Goal: Obtain resource: Obtain resource

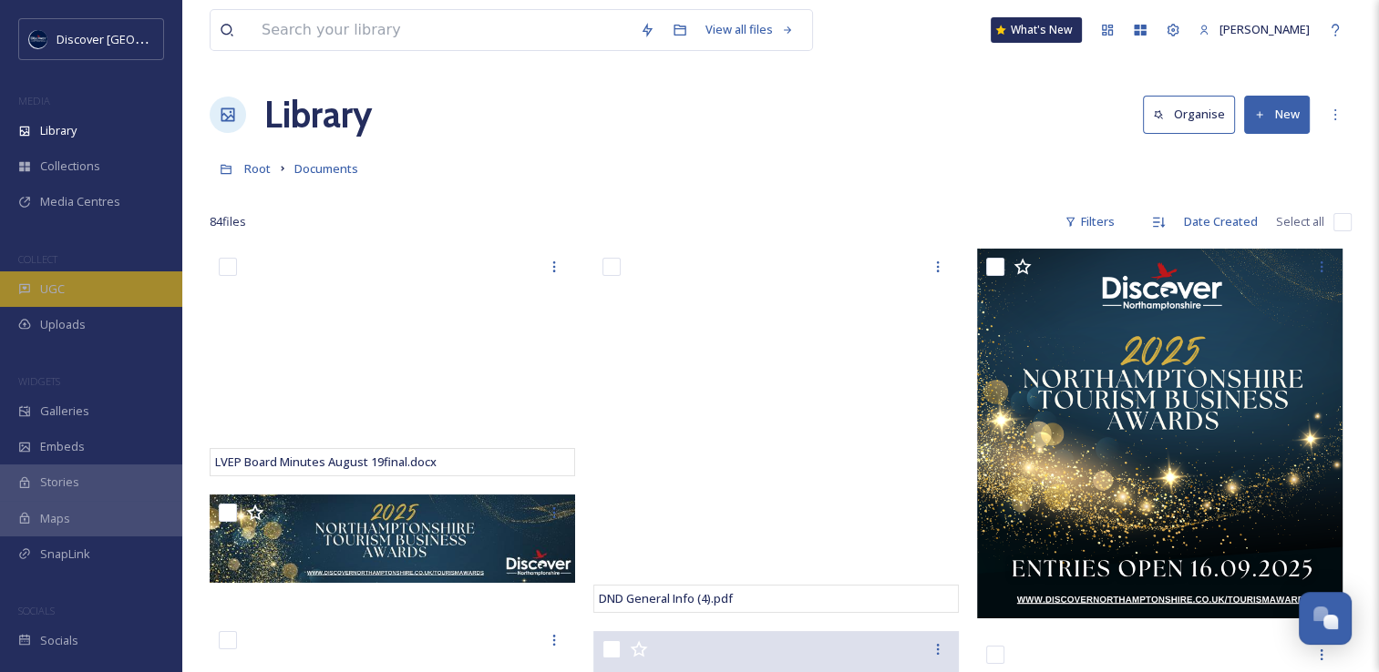
scroll to position [4648, 0]
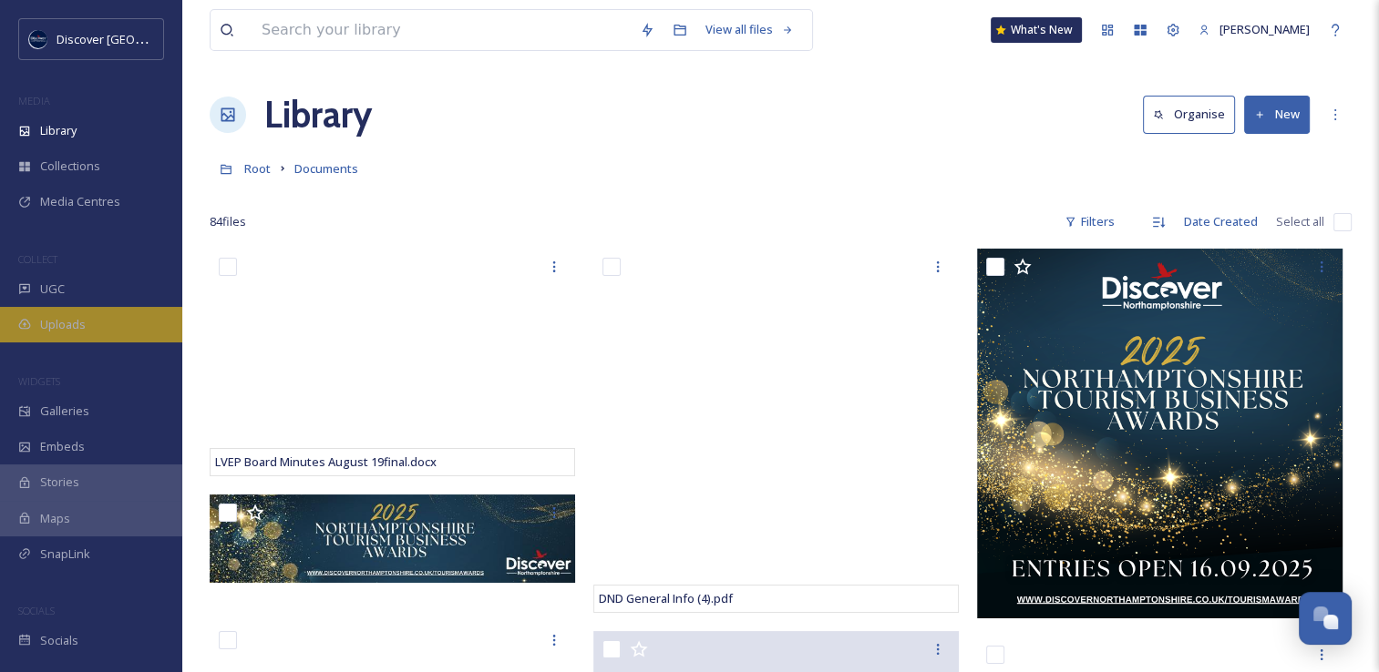
click at [55, 323] on span "Uploads" at bounding box center [63, 324] width 46 height 17
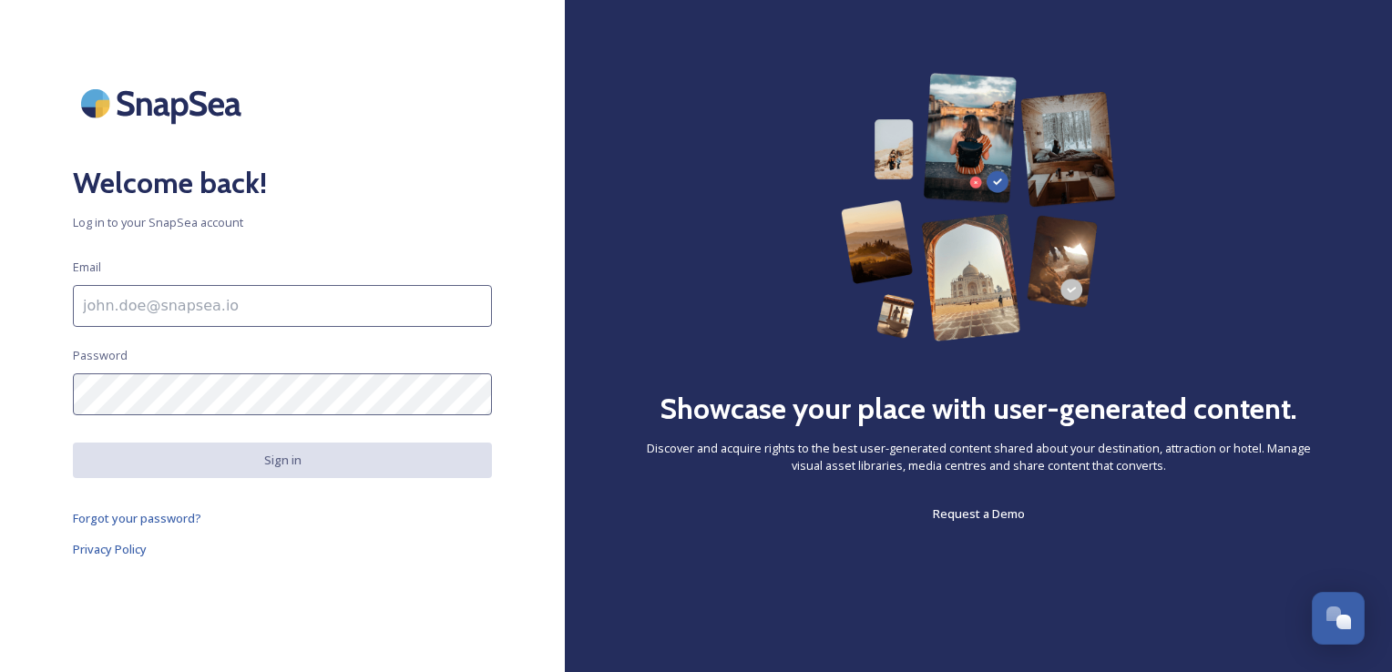
scroll to position [4720, 0]
type input "[EMAIL_ADDRESS][DOMAIN_NAME]"
click at [392, 468] on button "Sign in" at bounding box center [282, 461] width 419 height 36
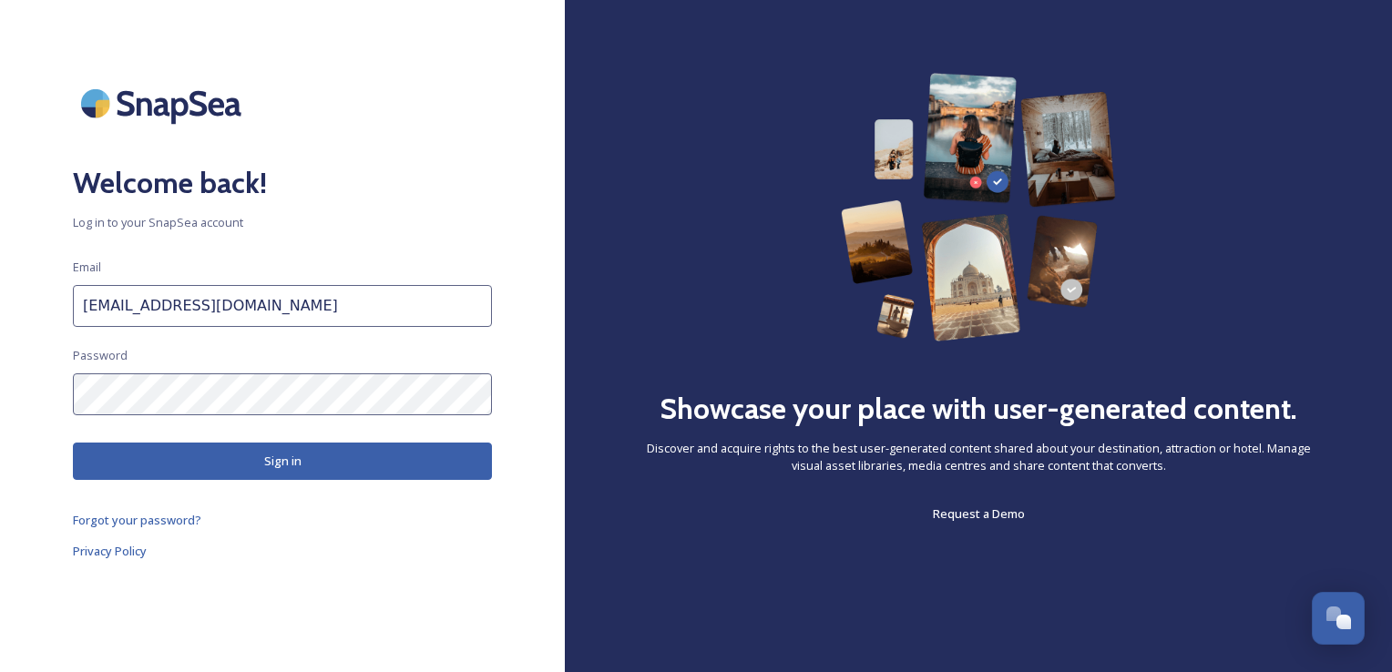
click at [343, 469] on button "Sign in" at bounding box center [282, 461] width 419 height 37
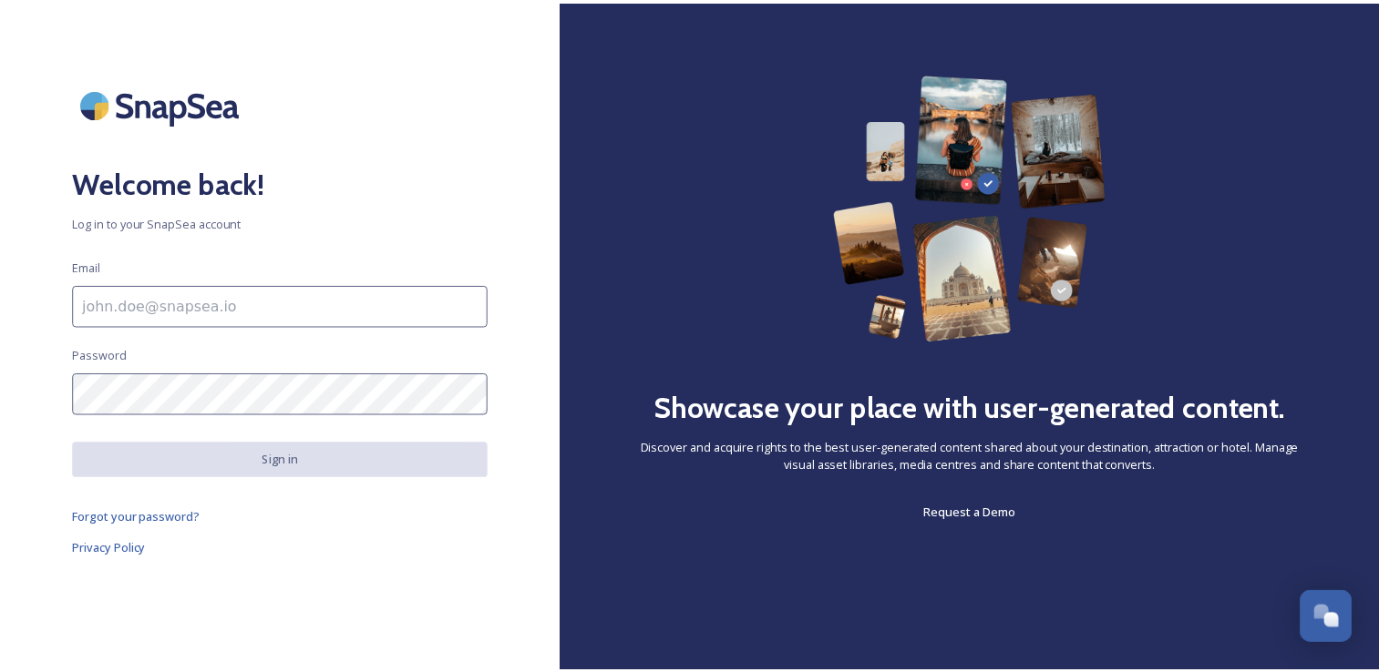
scroll to position [4648, 0]
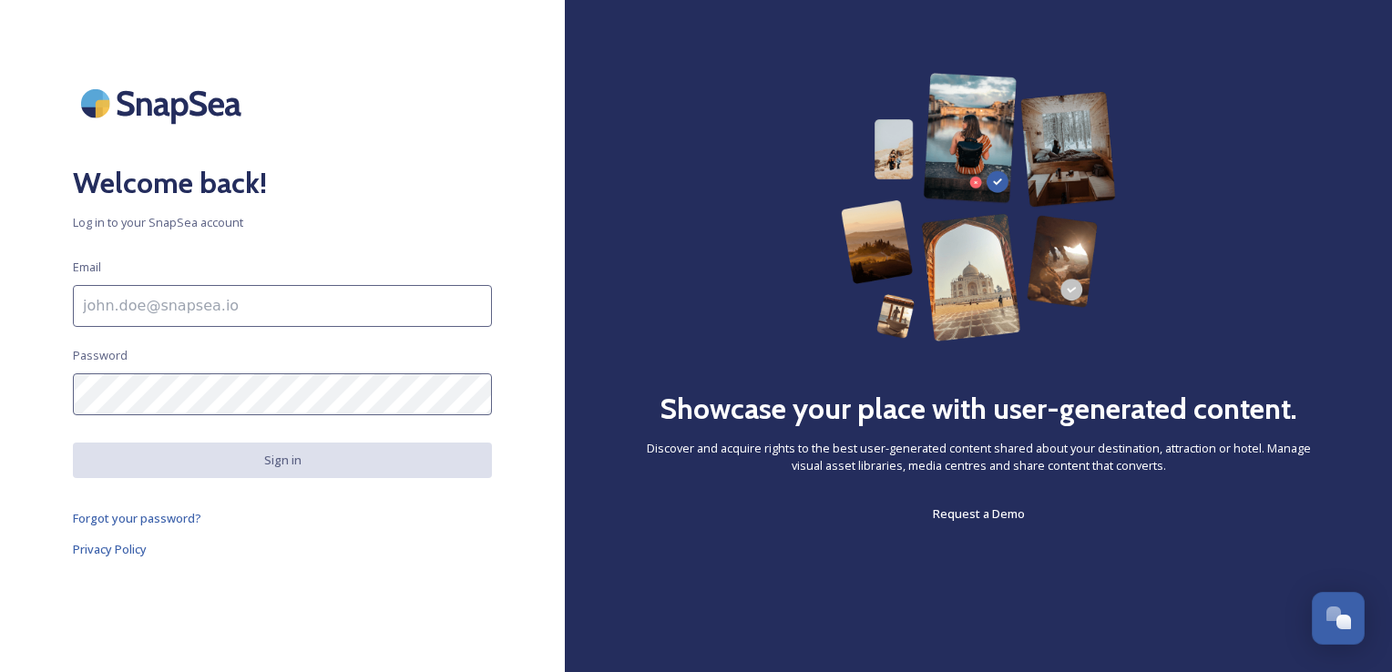
type input "[EMAIL_ADDRESS][DOMAIN_NAME]"
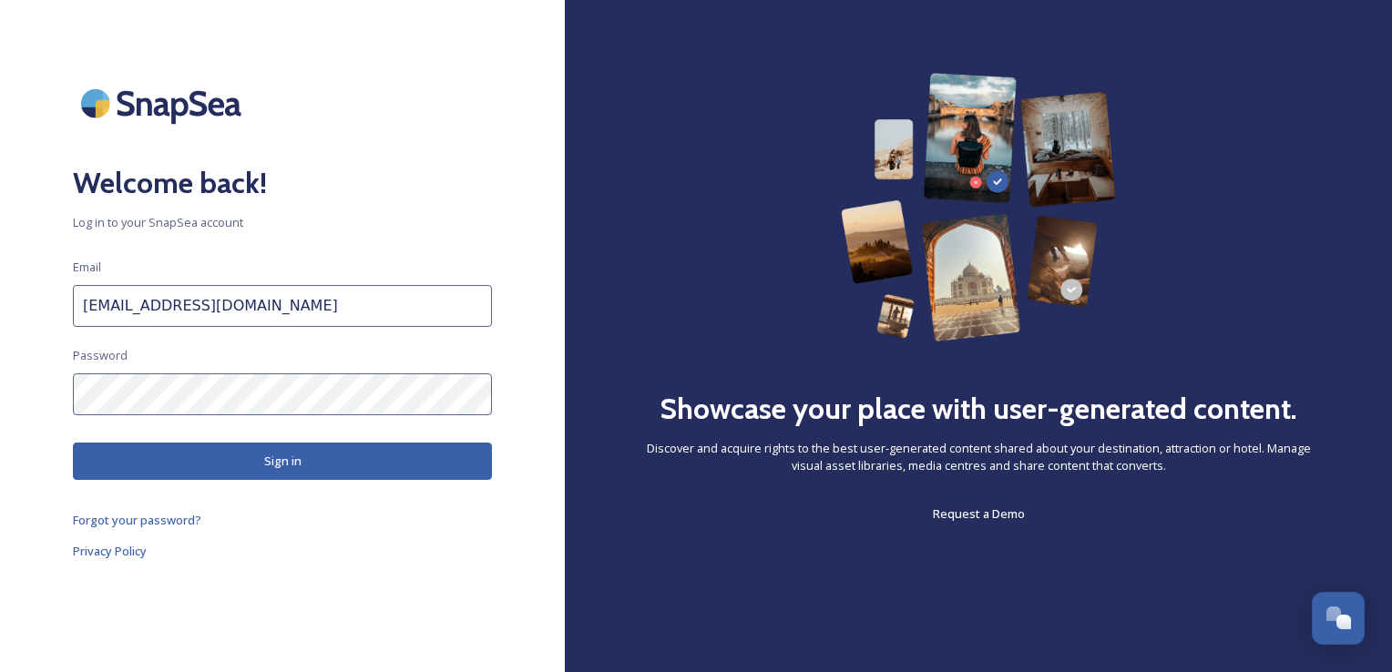
click at [288, 464] on button "Sign in" at bounding box center [282, 461] width 419 height 37
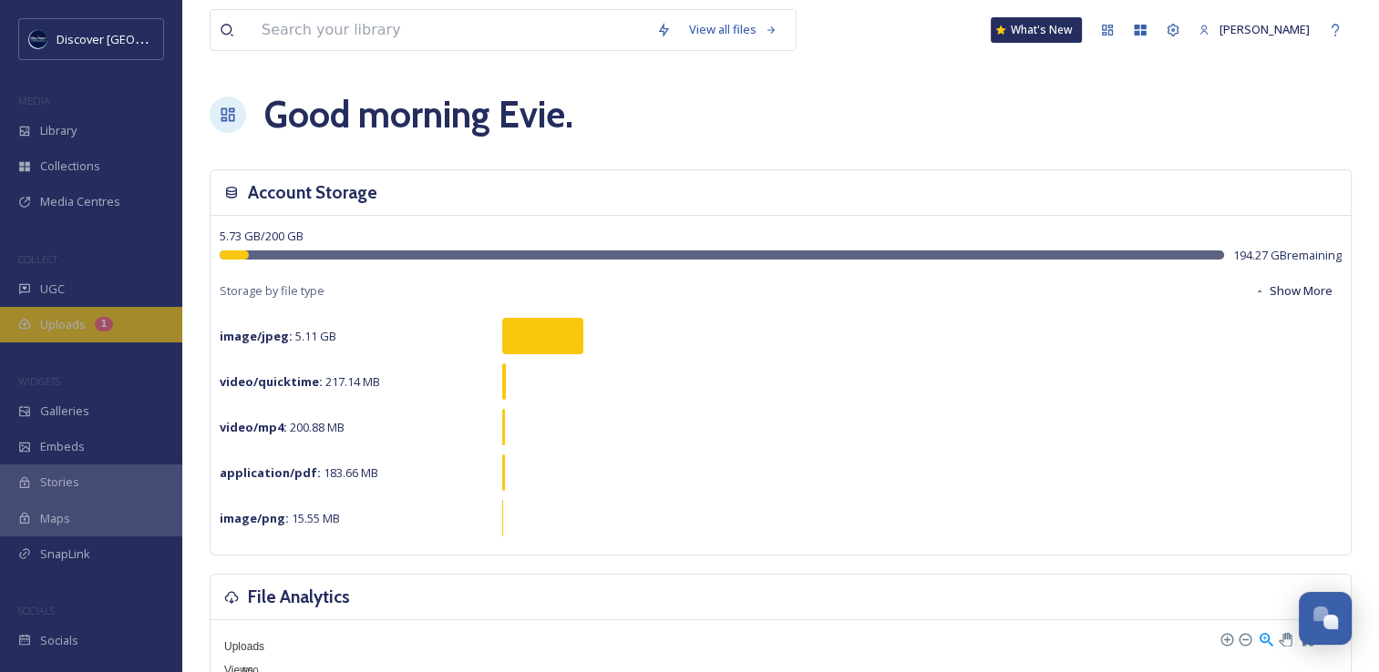
click at [91, 324] on div "Uploads 1" at bounding box center [91, 325] width 182 height 36
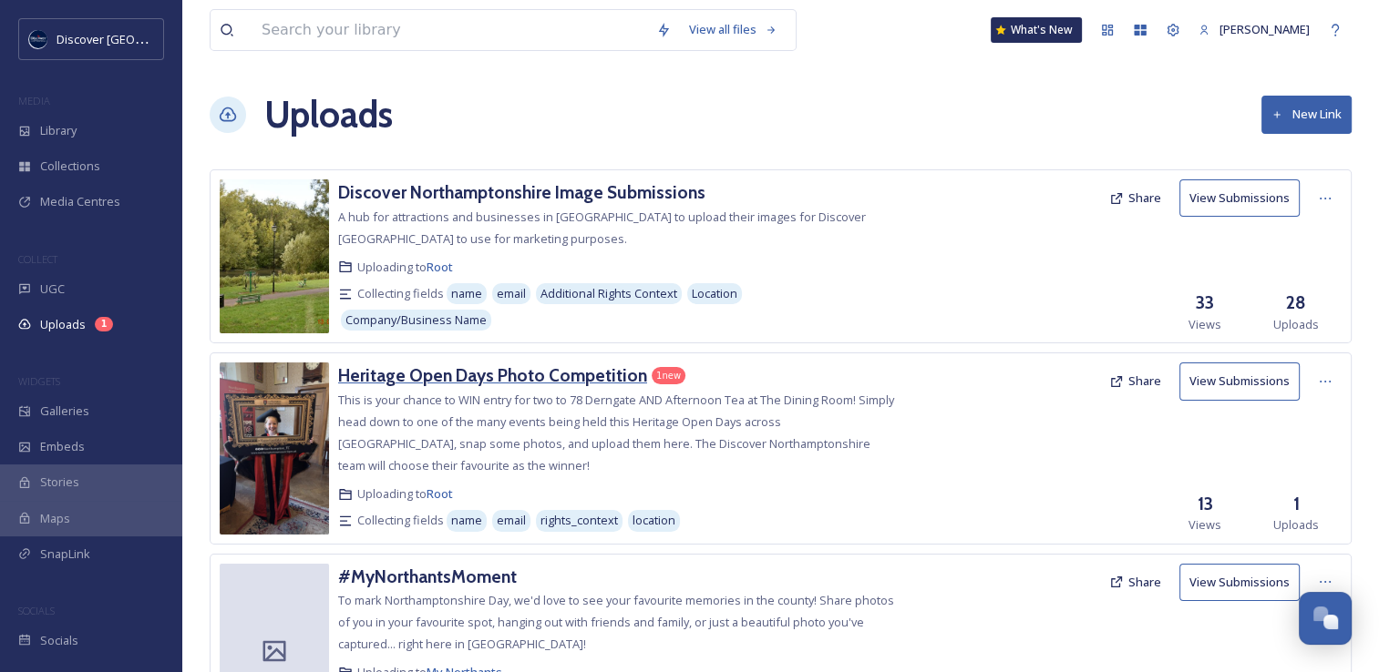
click at [459, 371] on h3 "Heritage Open Days Photo Competition" at bounding box center [492, 375] width 309 height 22
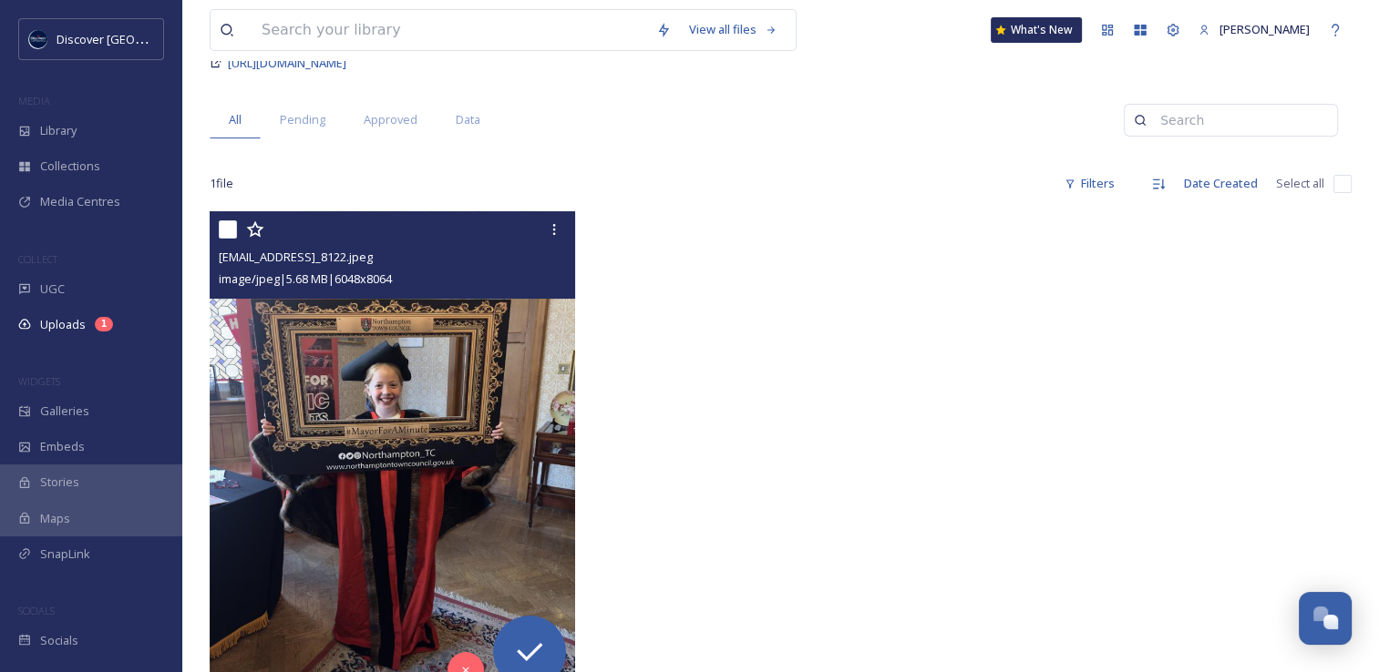
scroll to position [182, 0]
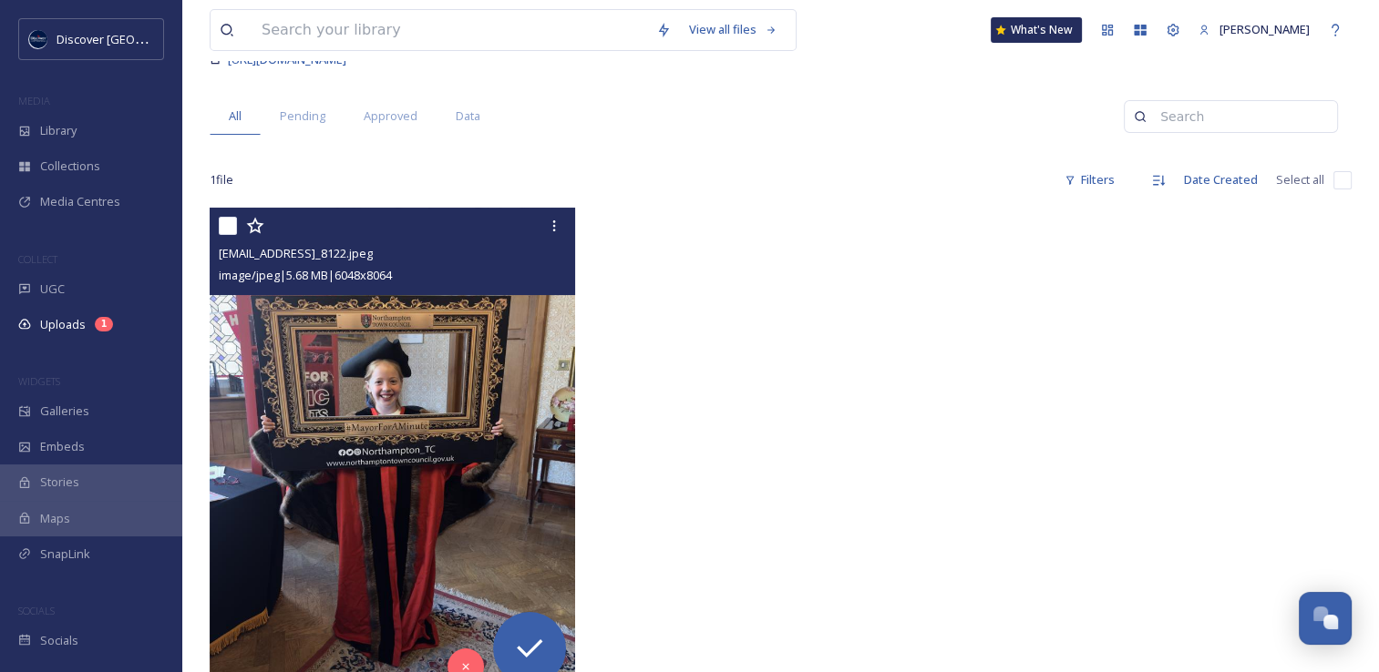
click at [346, 393] on img at bounding box center [392, 451] width 365 height 487
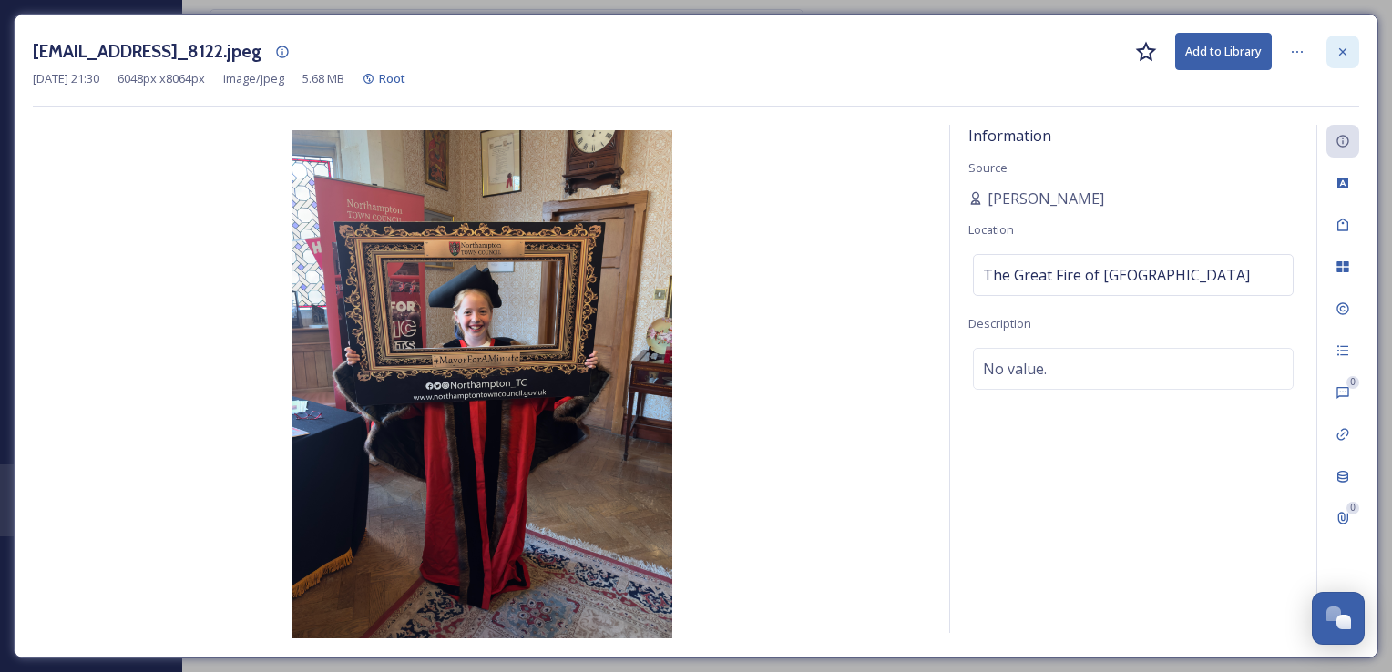
click at [1348, 45] on icon at bounding box center [1343, 52] width 15 height 15
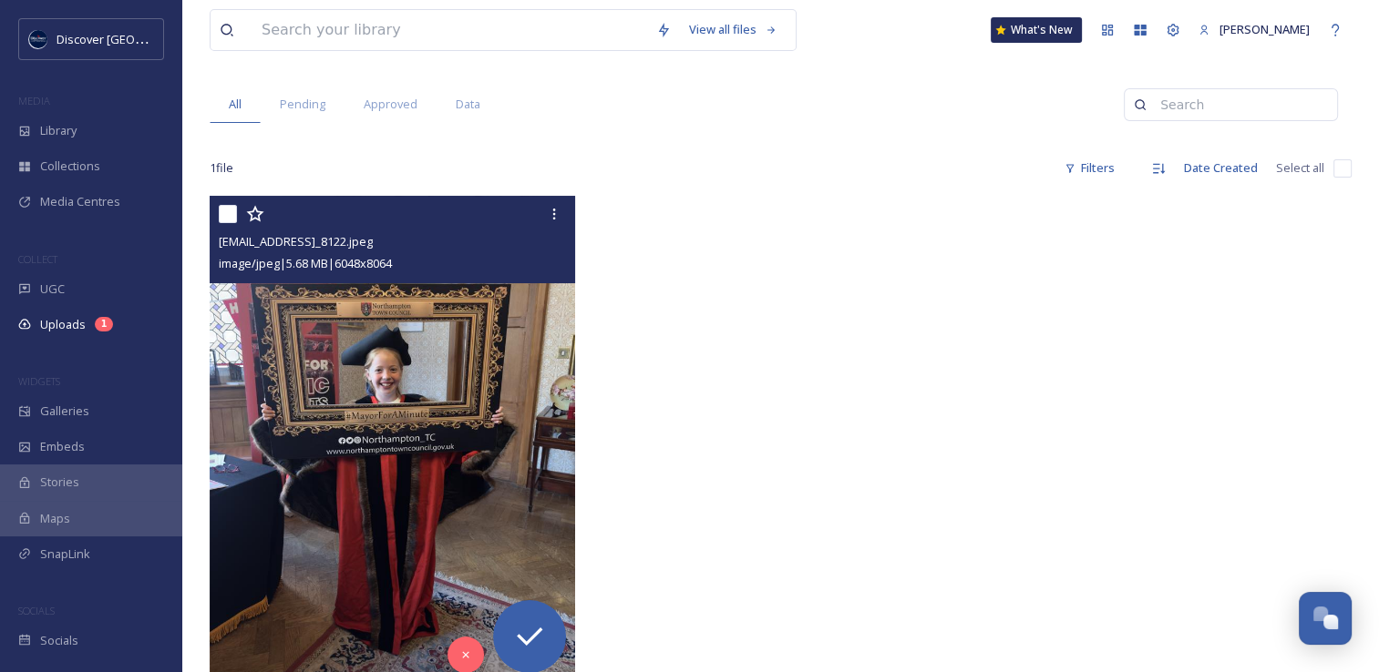
scroll to position [364, 0]
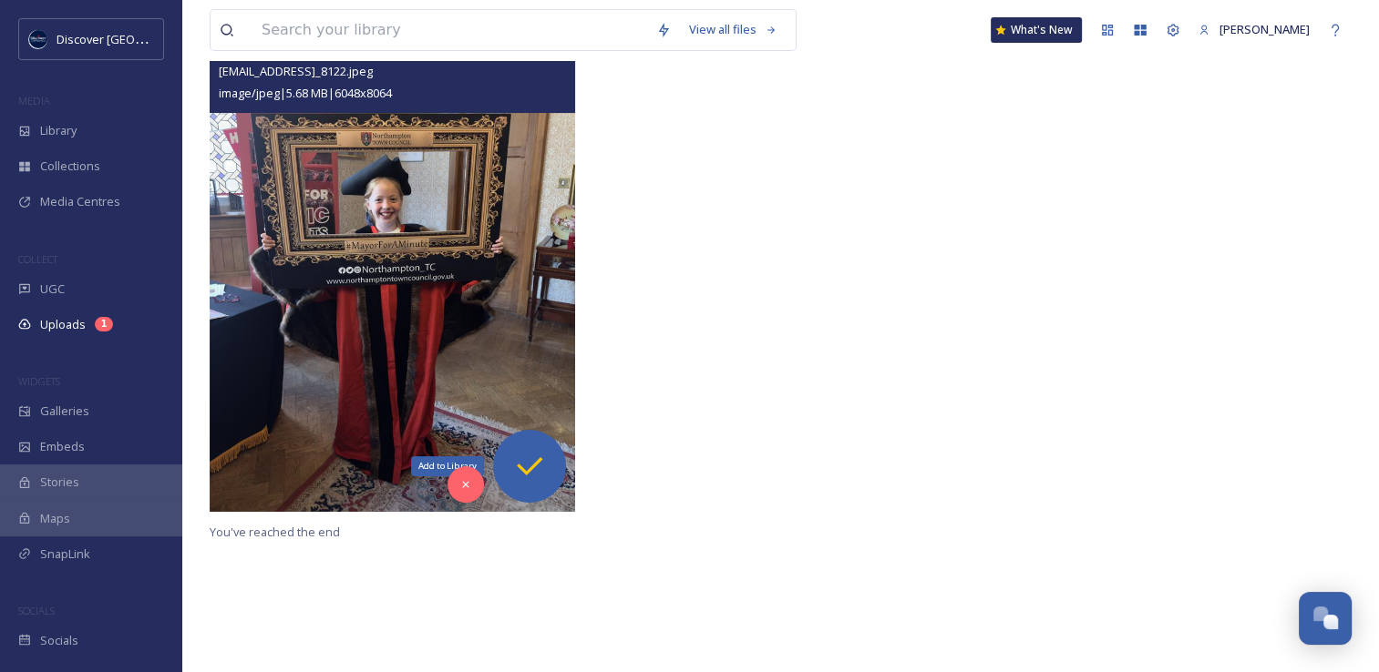
click at [551, 476] on div "Add to Library" at bounding box center [529, 466] width 73 height 73
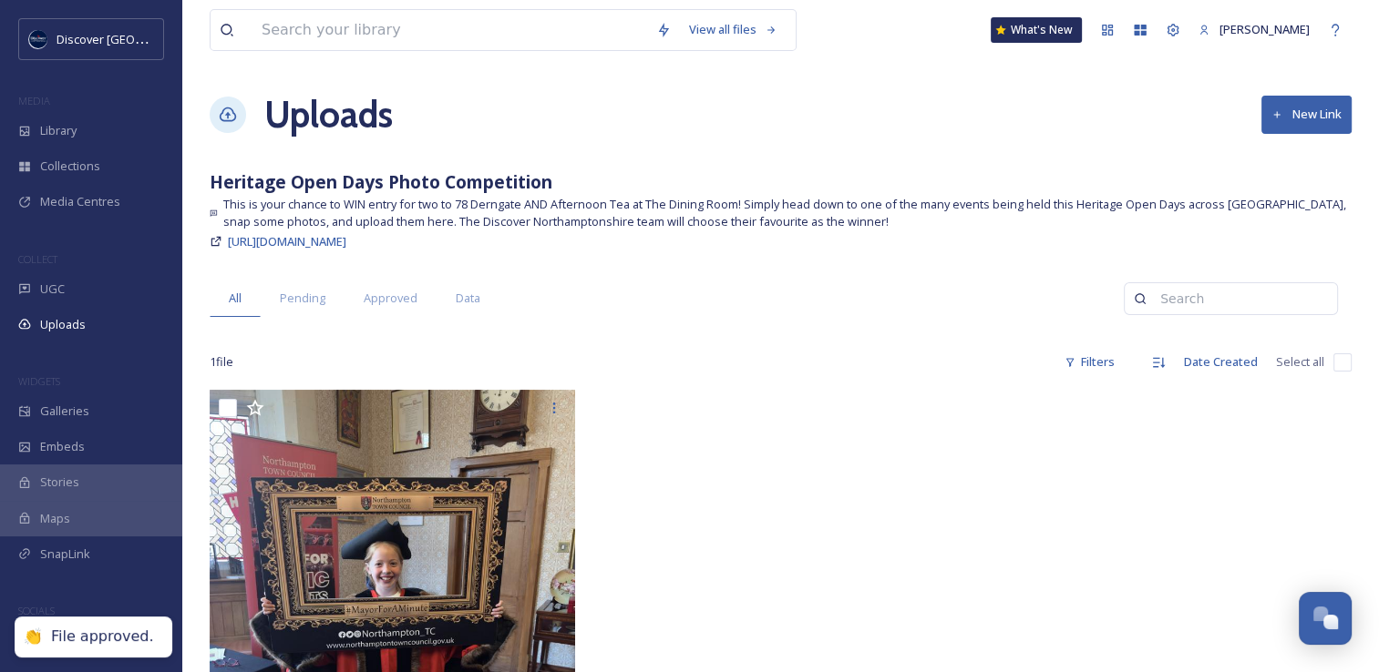
scroll to position [0, 0]
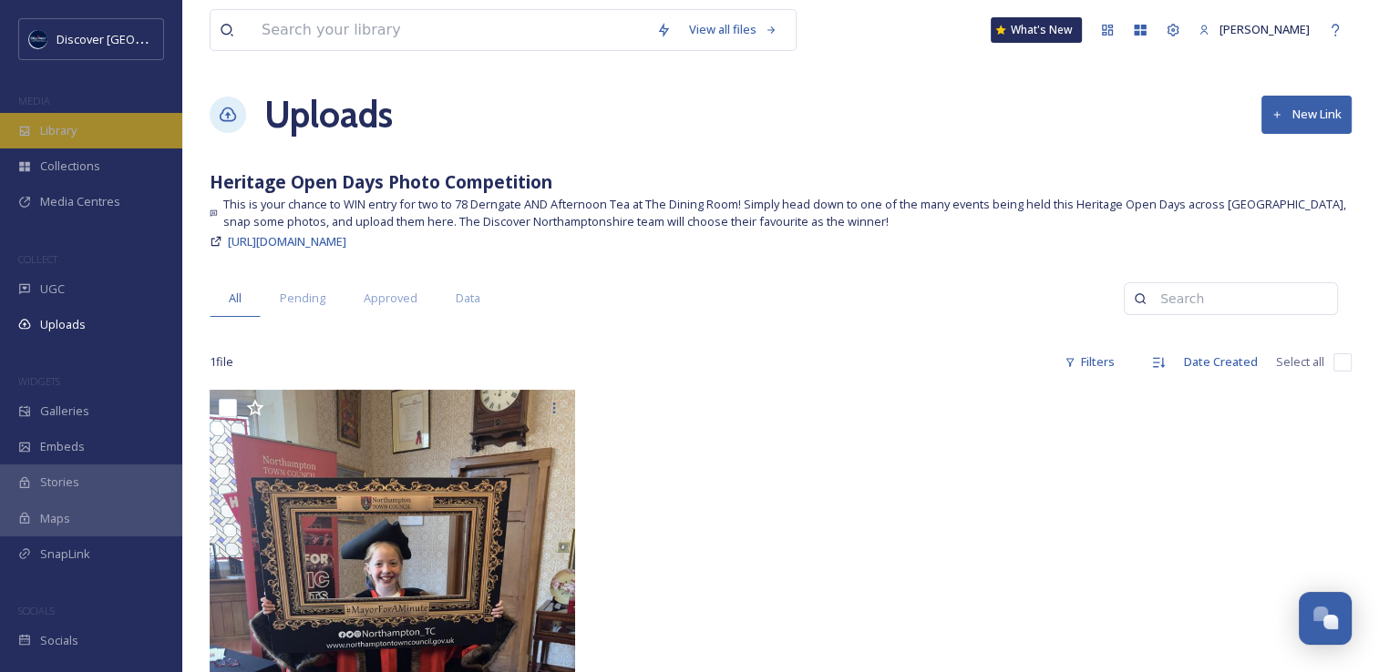
click at [117, 134] on div "Library" at bounding box center [91, 131] width 182 height 36
